Goal: Information Seeking & Learning: Find specific fact

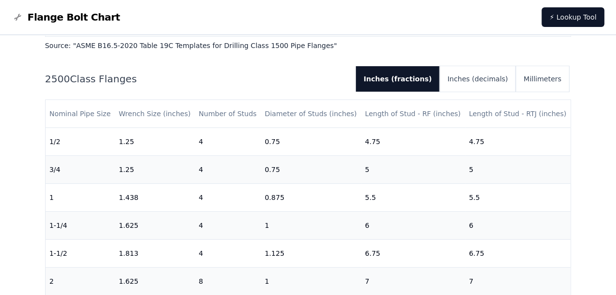
scroll to position [135, 0]
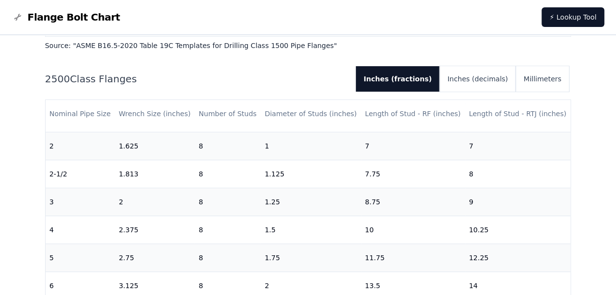
click at [11, 151] on div "Flange Bolt Chart Lookup flange bolt lengths, wrench sizes, and torque sequence…" at bounding box center [308, 133] width 616 height 4021
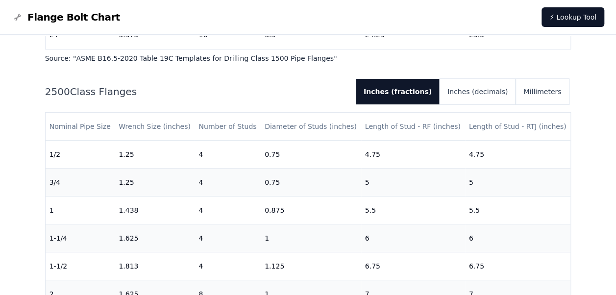
scroll to position [1912, 0]
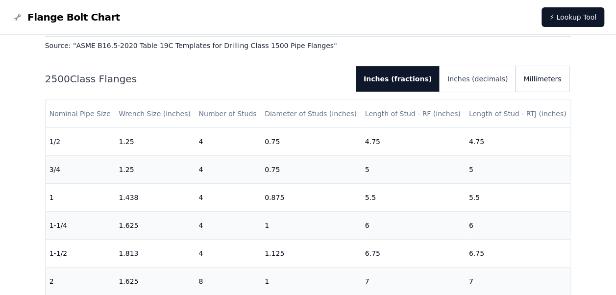
click at [538, 72] on button "Millimeters" at bounding box center [542, 78] width 53 height 25
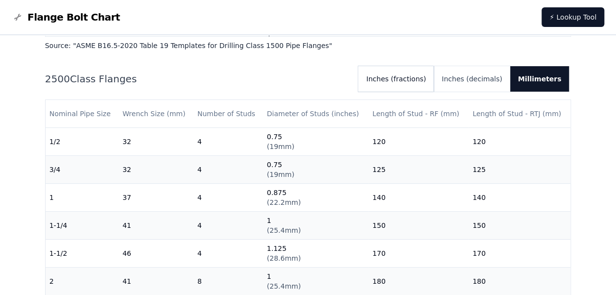
click at [404, 79] on button "Inches (fractions)" at bounding box center [396, 78] width 76 height 25
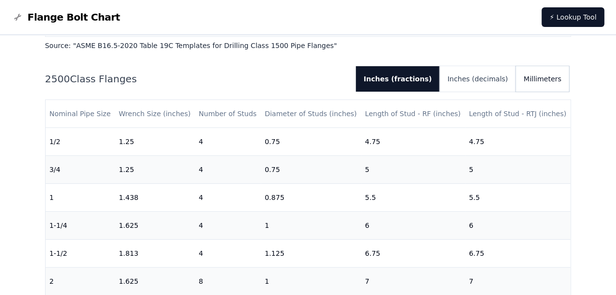
click at [554, 79] on button "Millimeters" at bounding box center [542, 78] width 53 height 25
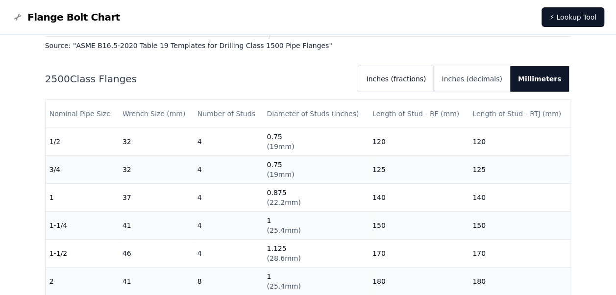
click at [412, 74] on button "Inches (fractions)" at bounding box center [396, 78] width 76 height 25
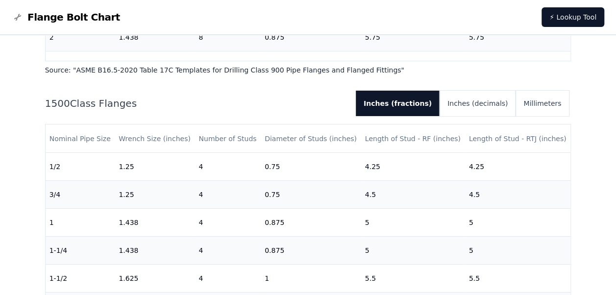
scroll to position [49, 0]
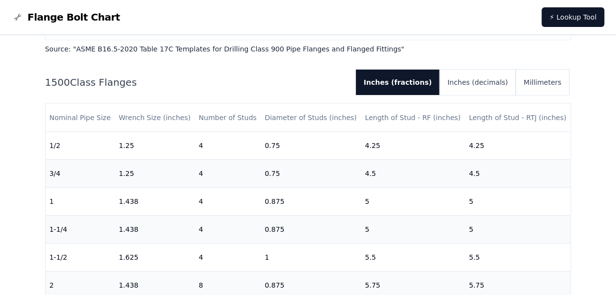
scroll to position [1618, 0]
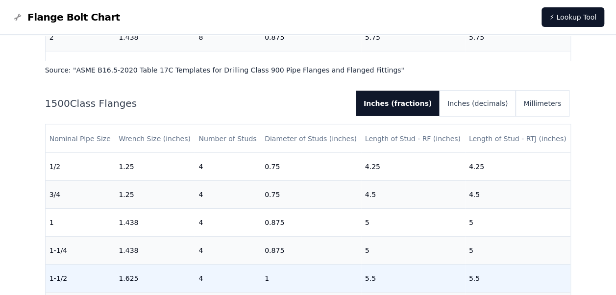
click at [127, 267] on td "1.625" at bounding box center [155, 278] width 80 height 28
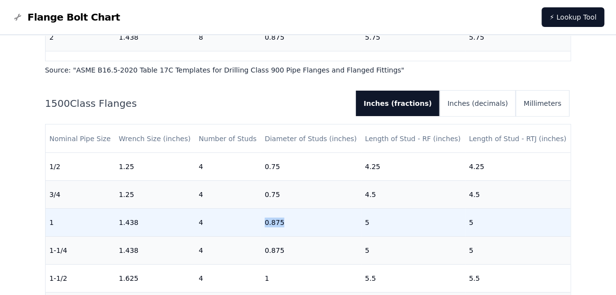
drag, startPoint x: 264, startPoint y: 222, endPoint x: 285, endPoint y: 222, distance: 21.1
click at [285, 222] on td "0.875" at bounding box center [311, 222] width 101 height 28
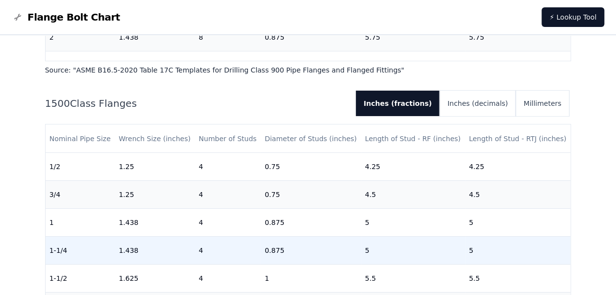
drag, startPoint x: 285, startPoint y: 222, endPoint x: 251, endPoint y: 244, distance: 41.2
click at [251, 244] on td "4" at bounding box center [228, 250] width 66 height 28
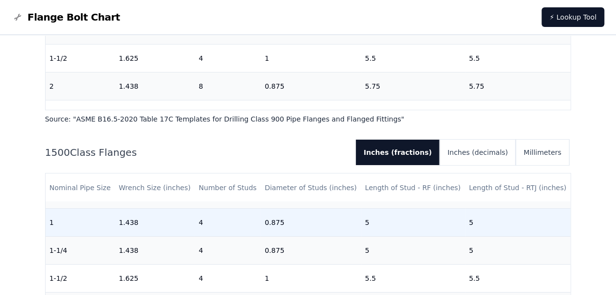
scroll to position [0, 0]
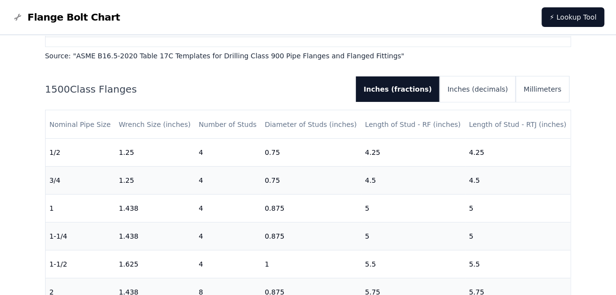
scroll to position [1618, 0]
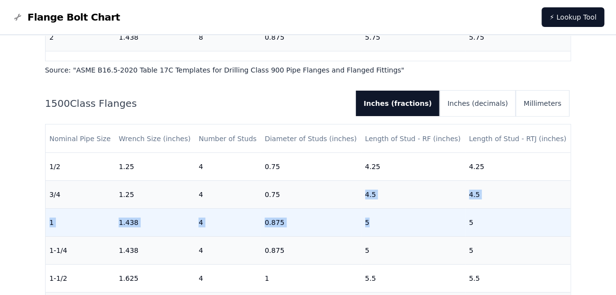
drag, startPoint x: 362, startPoint y: 195, endPoint x: 381, endPoint y: 221, distance: 32.4
